Goal: Task Accomplishment & Management: Manage account settings

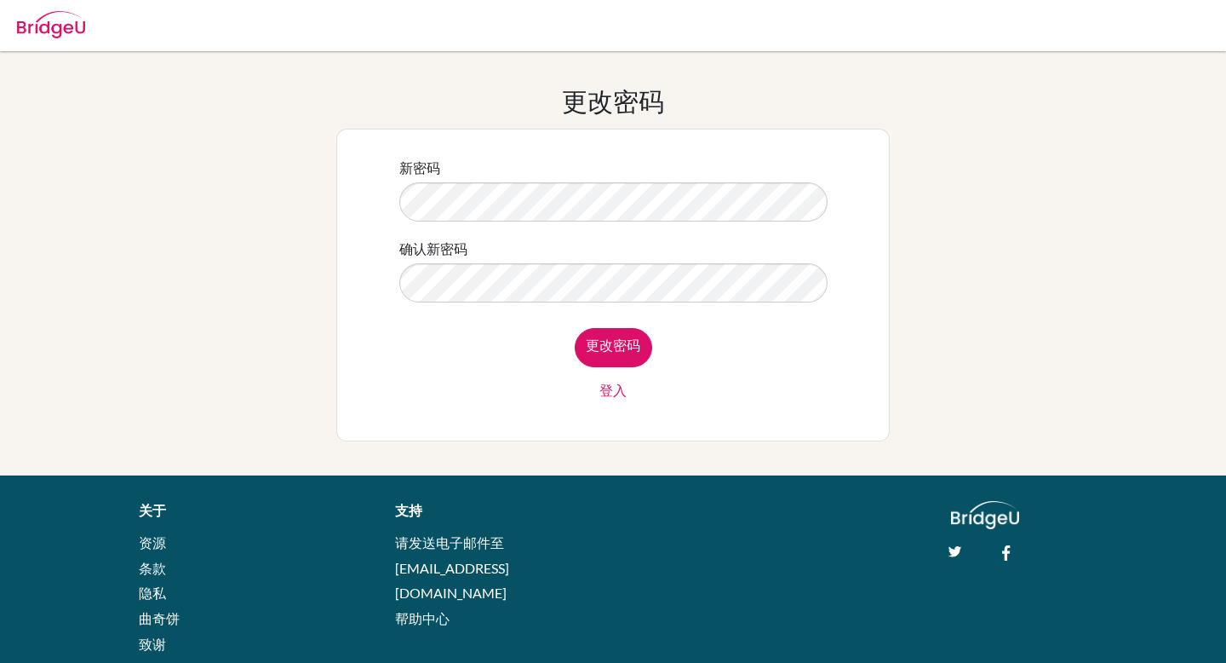
click at [351, 287] on div "新密码 确认新密码 更改密码 登入" at bounding box center [613, 285] width 554 height 313
click at [690, 412] on div "新密码 确认新密码 更改密码 登入" at bounding box center [613, 284] width 450 height 277
click at [637, 355] on input "更改密码" at bounding box center [613, 347] width 77 height 39
type input "Change password"
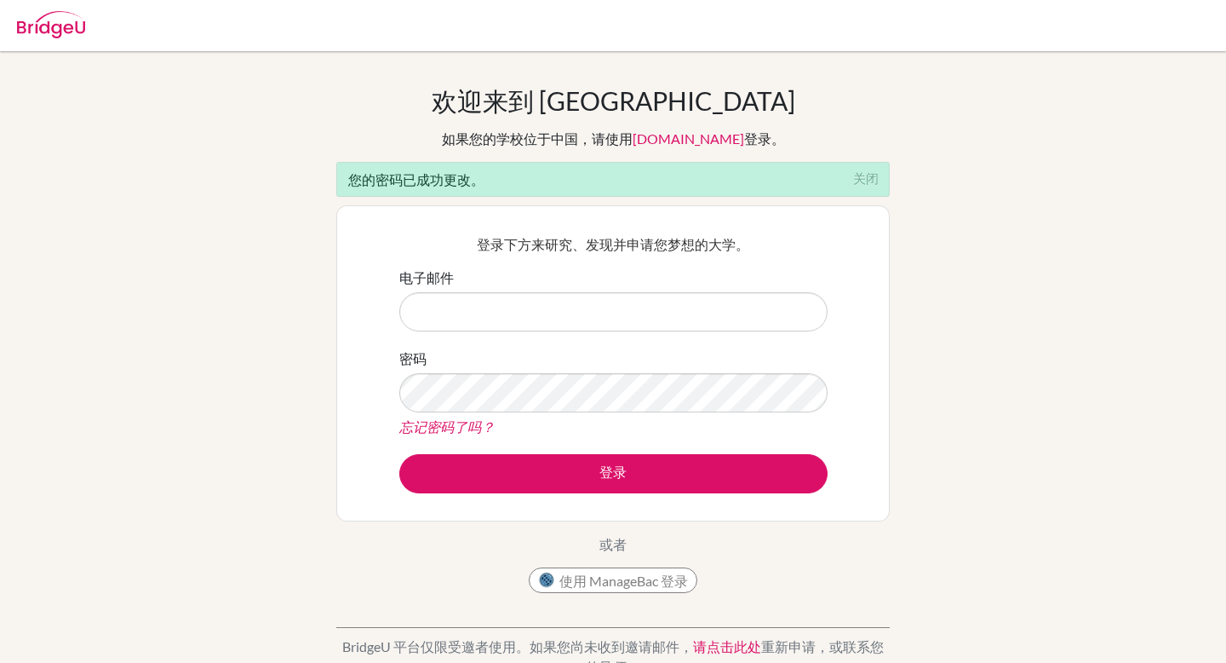
click at [666, 332] on form "电子邮件 密码 忘记密码了吗？ 登录" at bounding box center [613, 380] width 428 height 226
click at [666, 326] on input "电子邮件" at bounding box center [613, 311] width 428 height 39
type input "[EMAIL_ADDRESS][DOMAIN_NAME]"
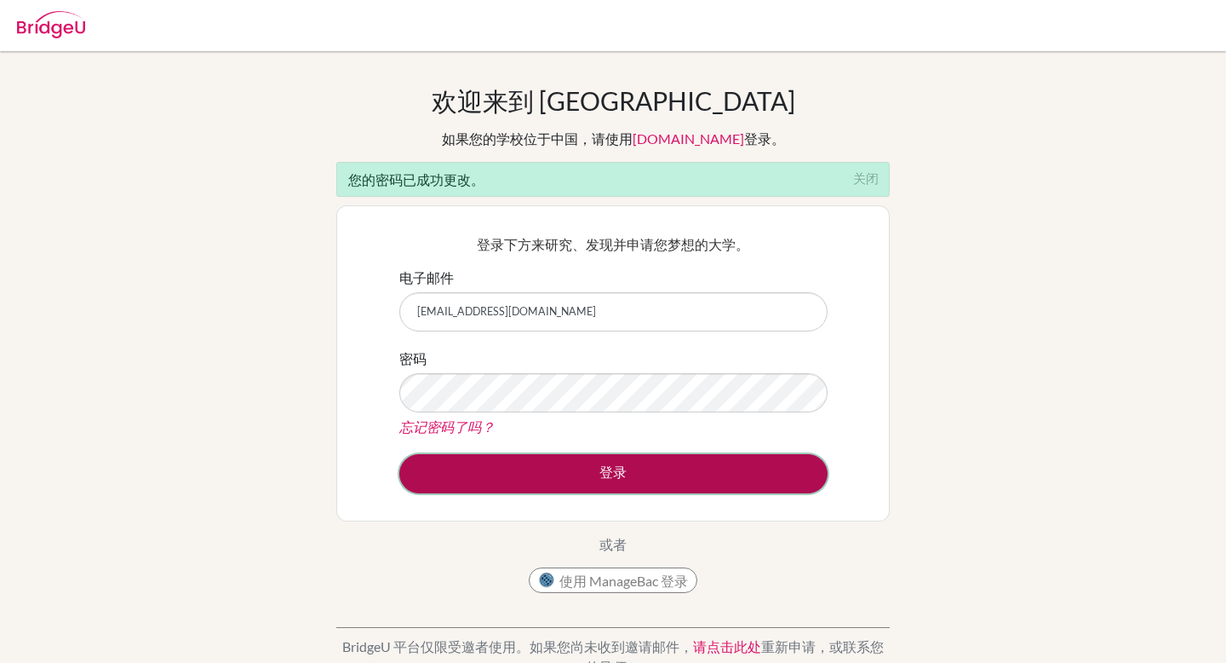
click at [597, 478] on button "登录" at bounding box center [613, 473] width 428 height 39
